Goal: Information Seeking & Learning: Learn about a topic

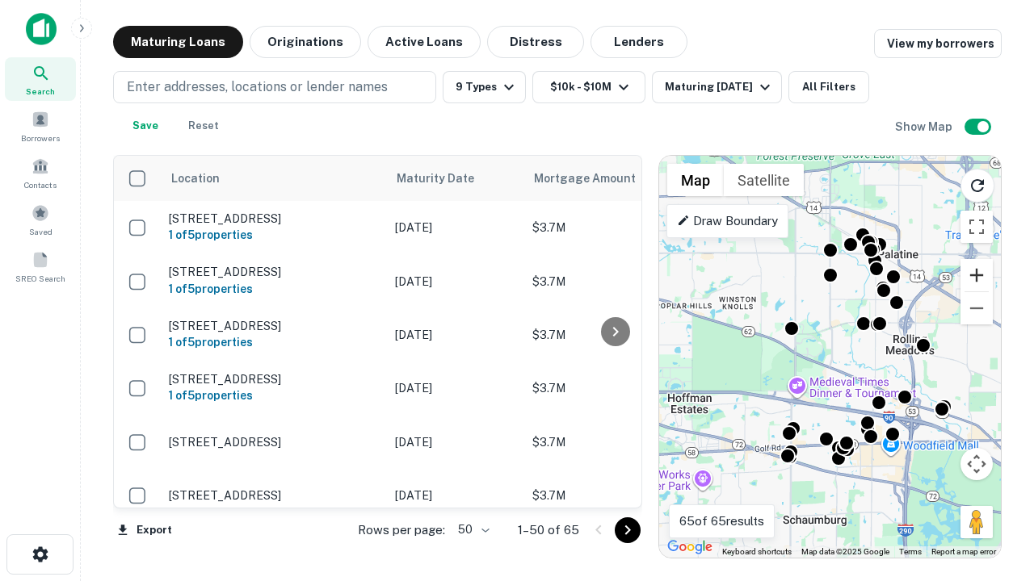
click at [976, 275] on button "Zoom in" at bounding box center [976, 275] width 32 height 32
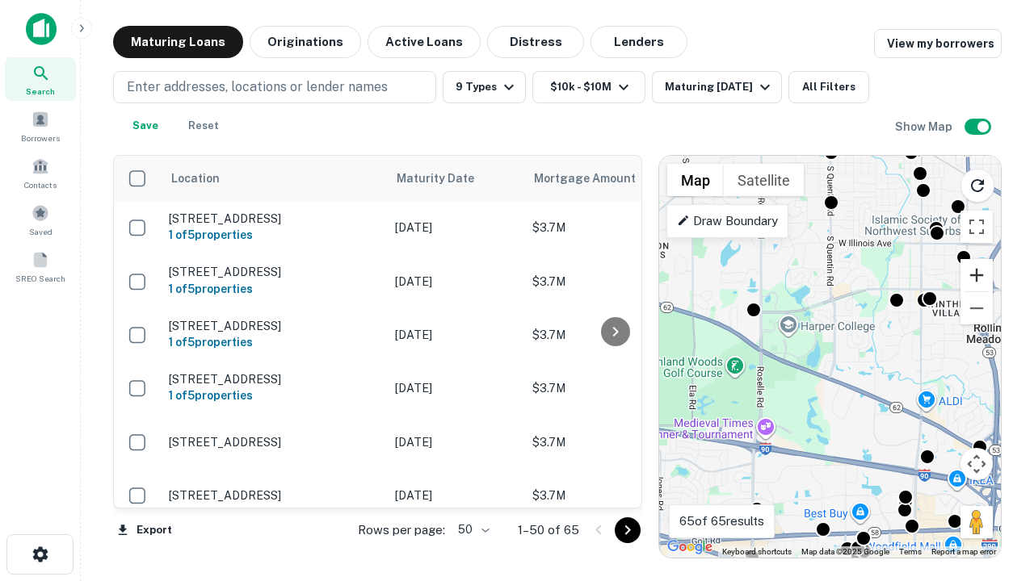
click at [976, 275] on button "Zoom in" at bounding box center [976, 275] width 32 height 32
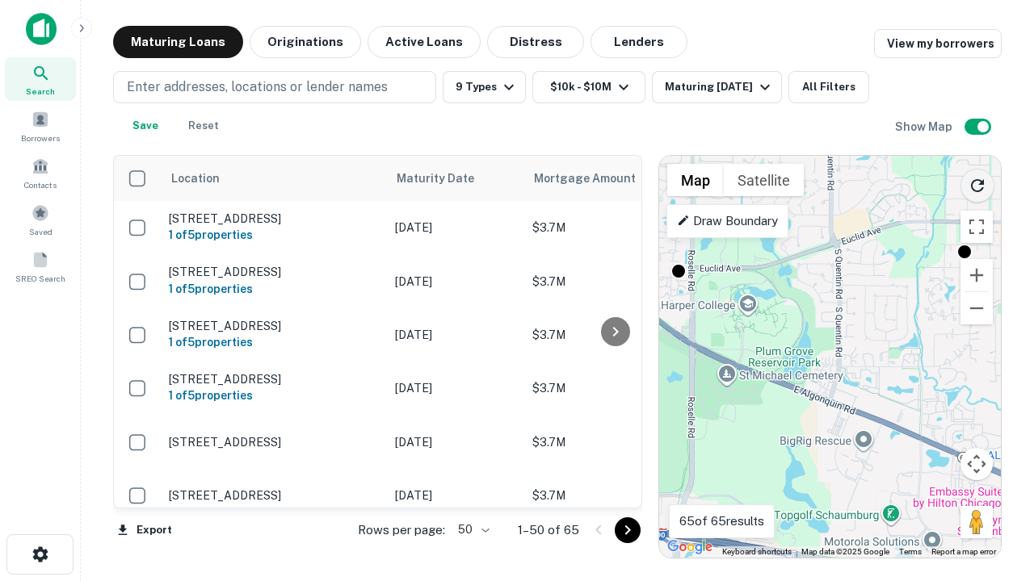
click at [977, 183] on icon "Reload search area" at bounding box center [976, 185] width 19 height 19
